Goal: Information Seeking & Learning: Learn about a topic

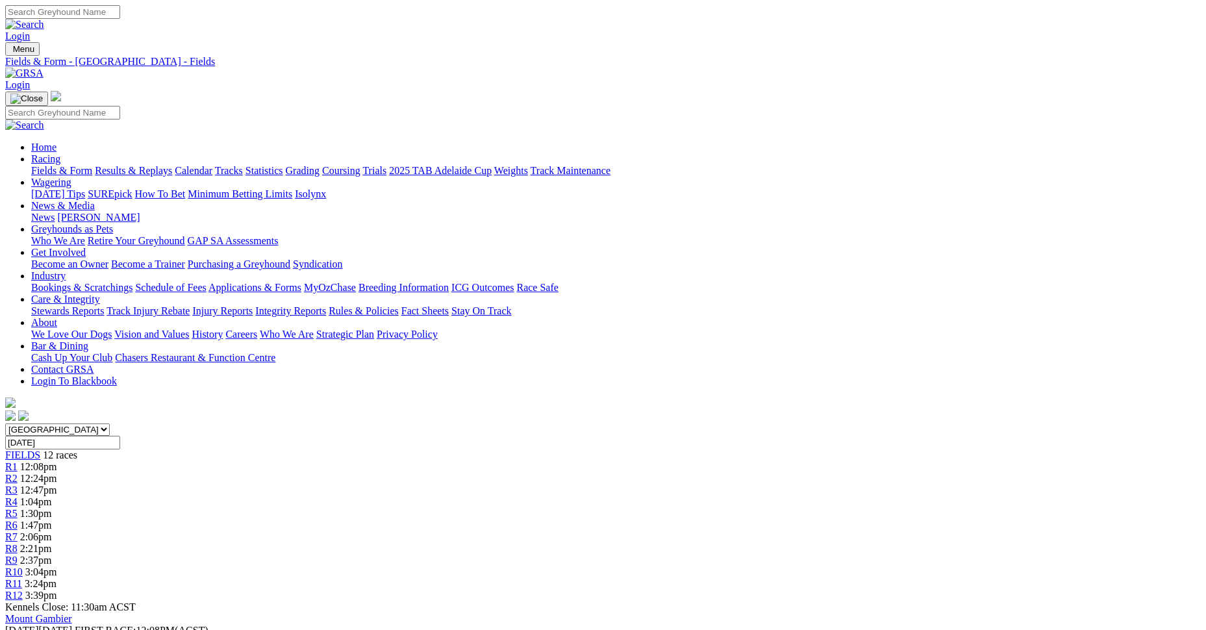
click at [326, 305] on link "Integrity Reports" at bounding box center [290, 310] width 71 height 11
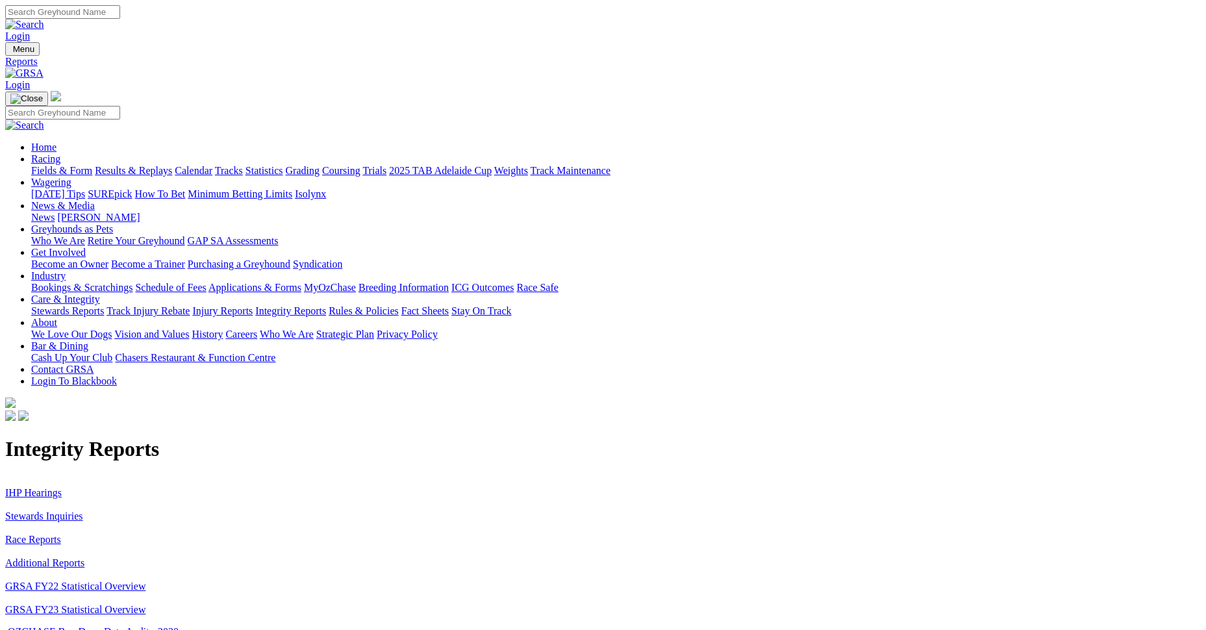
click at [62, 487] on link "IHP Hearings" at bounding box center [33, 492] width 56 height 11
click at [83, 510] on link "Stewards Inquiries" at bounding box center [44, 515] width 78 height 11
